Goal: Navigation & Orientation: Find specific page/section

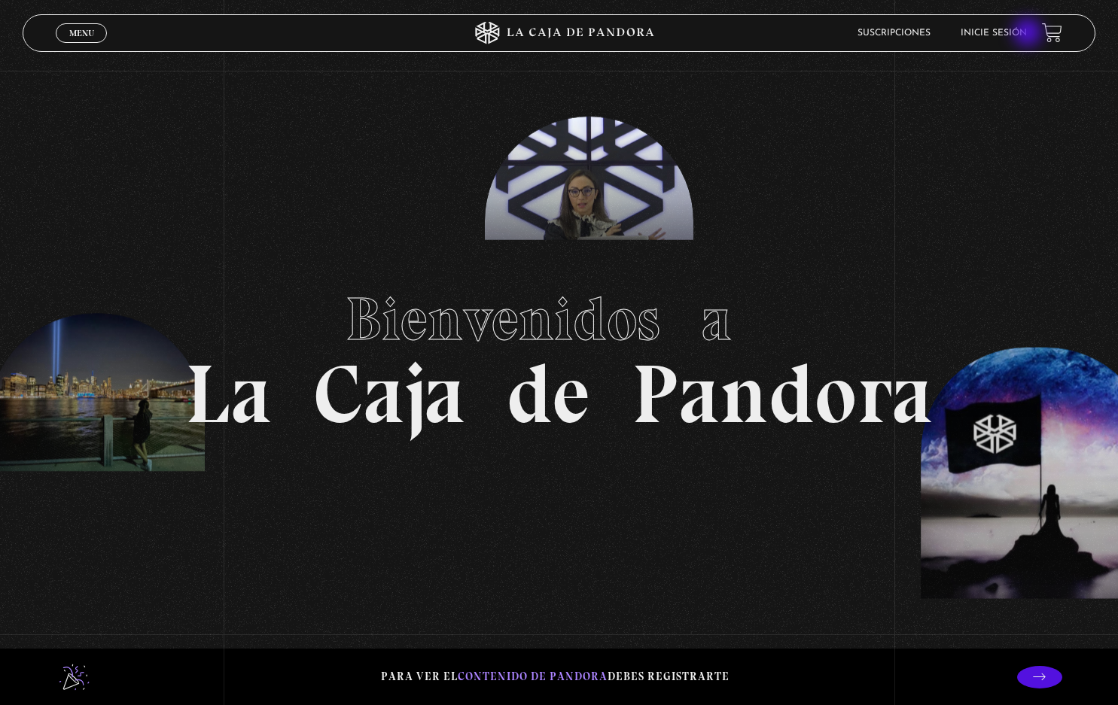
click at [1027, 34] on link "Inicie sesión" at bounding box center [993, 33] width 66 height 9
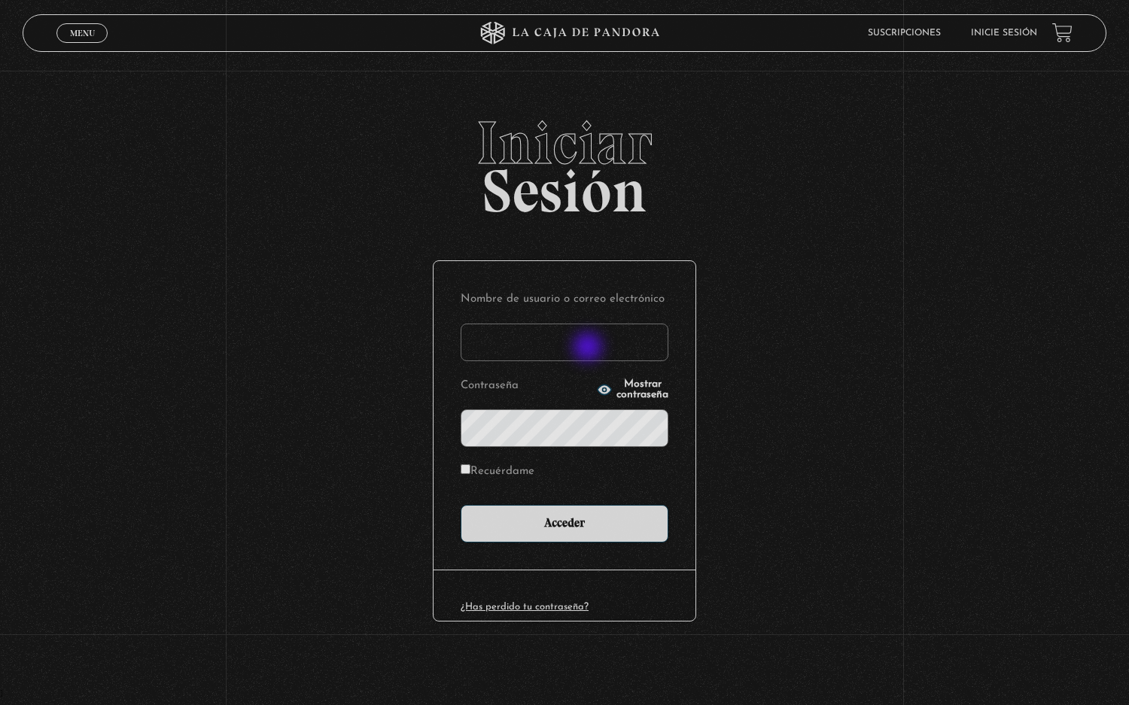
click at [589, 348] on input "Nombre de usuario o correo electrónico" at bounding box center [565, 343] width 208 height 38
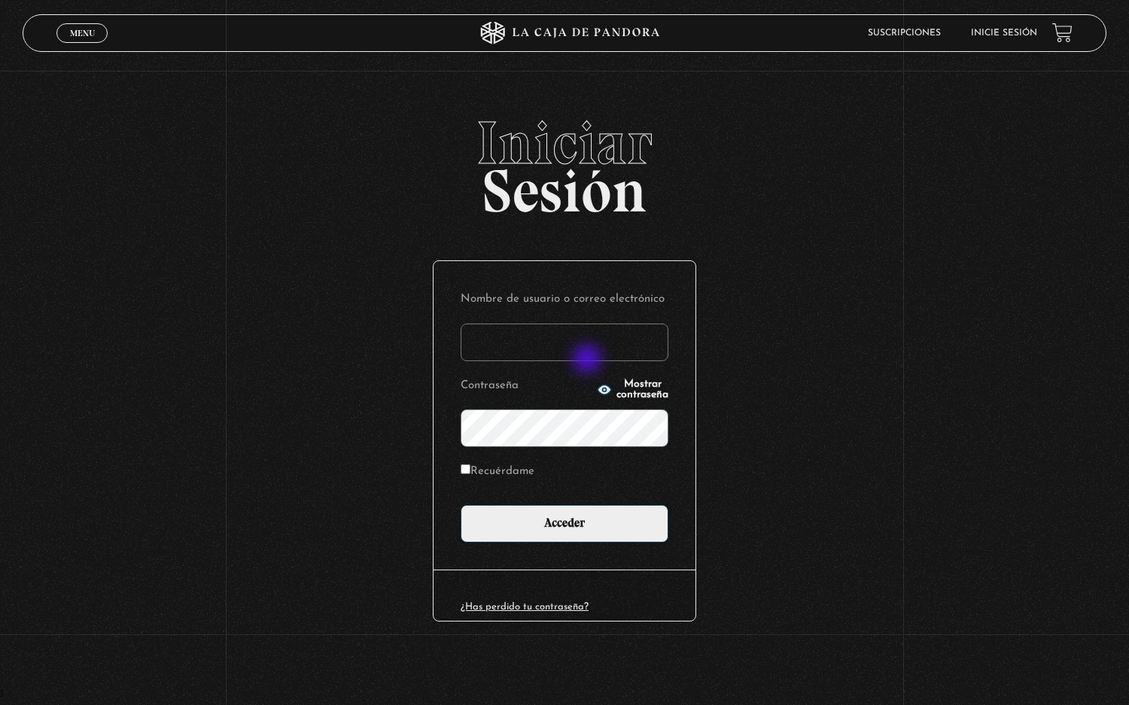
type input "[EMAIL_ADDRESS][DOMAIN_NAME]"
click at [614, 396] on button "Mostrar contraseña" at bounding box center [633, 389] width 72 height 21
click at [616, 391] on span "Ocultar contraseña" at bounding box center [642, 389] width 52 height 21
click at [616, 391] on span "Mostrar contraseña" at bounding box center [642, 389] width 52 height 21
click at [632, 382] on button "Ocultar contraseña" at bounding box center [633, 389] width 72 height 21
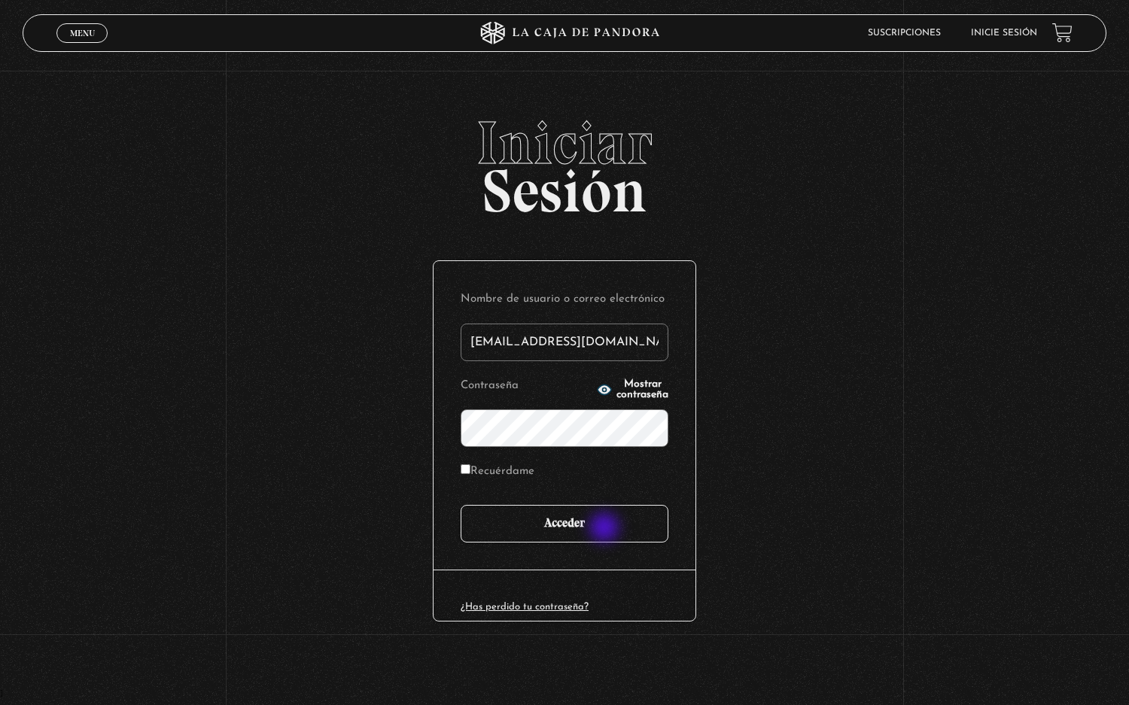
click at [606, 529] on input "Acceder" at bounding box center [565, 524] width 208 height 38
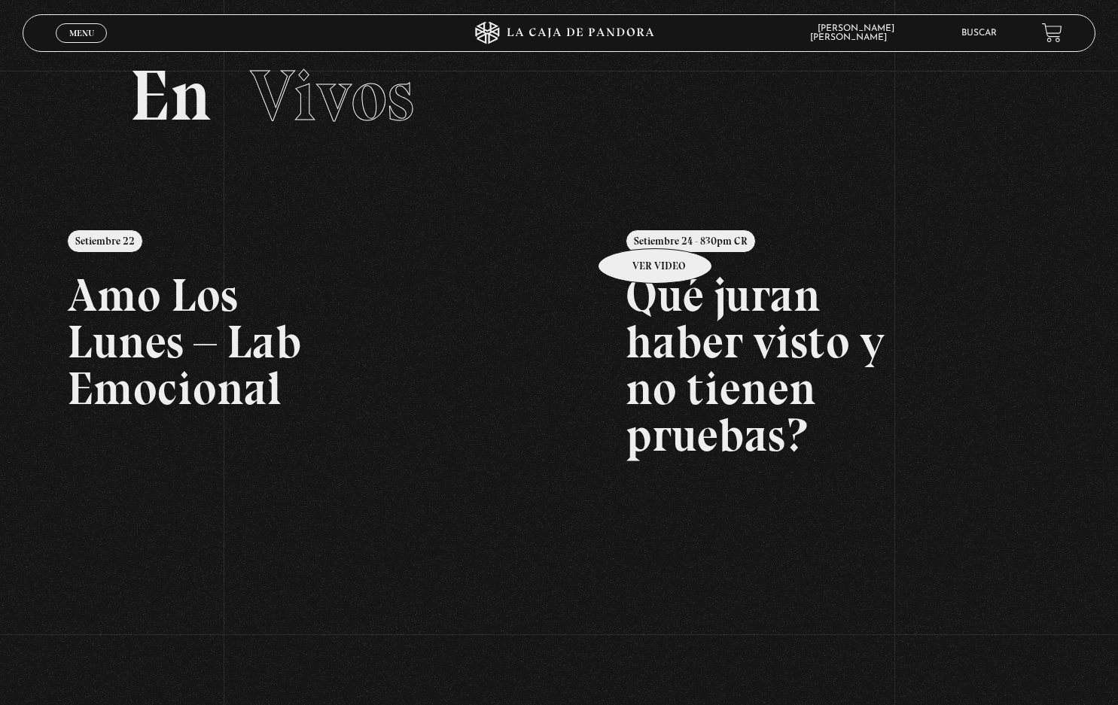
scroll to position [75, 0]
